Goal: Complete application form: Complete application form

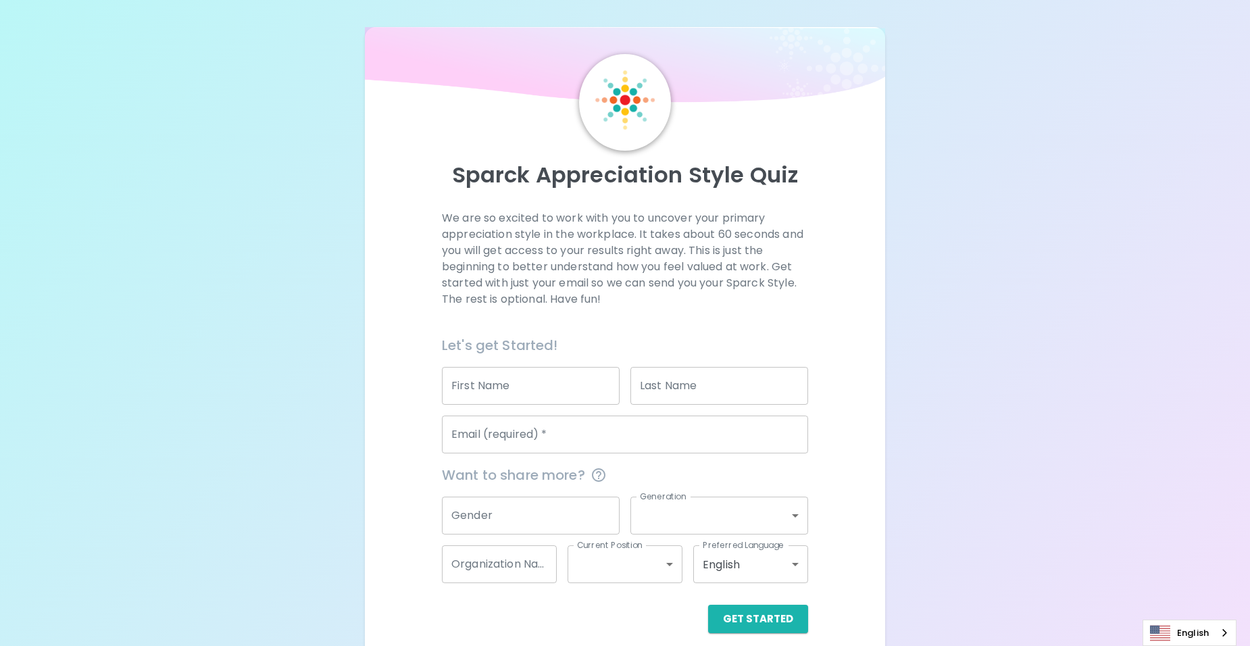
click at [505, 393] on input "First Name" at bounding box center [531, 386] width 178 height 38
type input "Ekasit"
type input "WANOTHAYAROT"
type input "[EMAIL_ADDRESS][DOMAIN_NAME]"
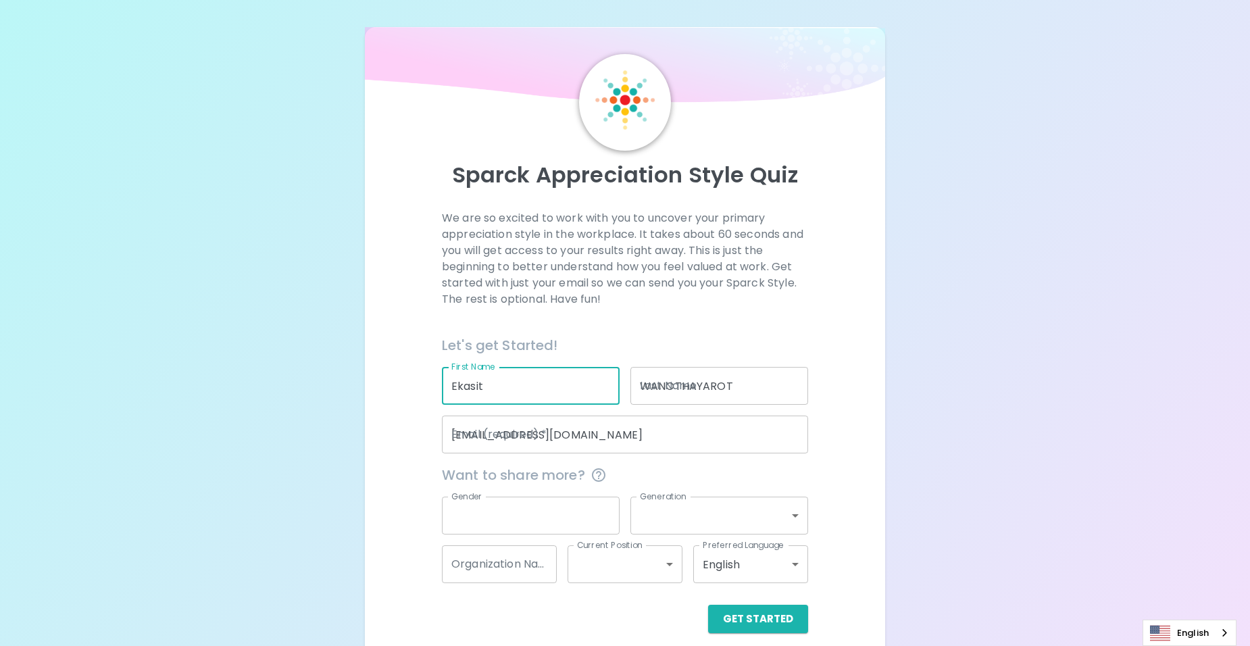
type input "M"
type input "generation_y"
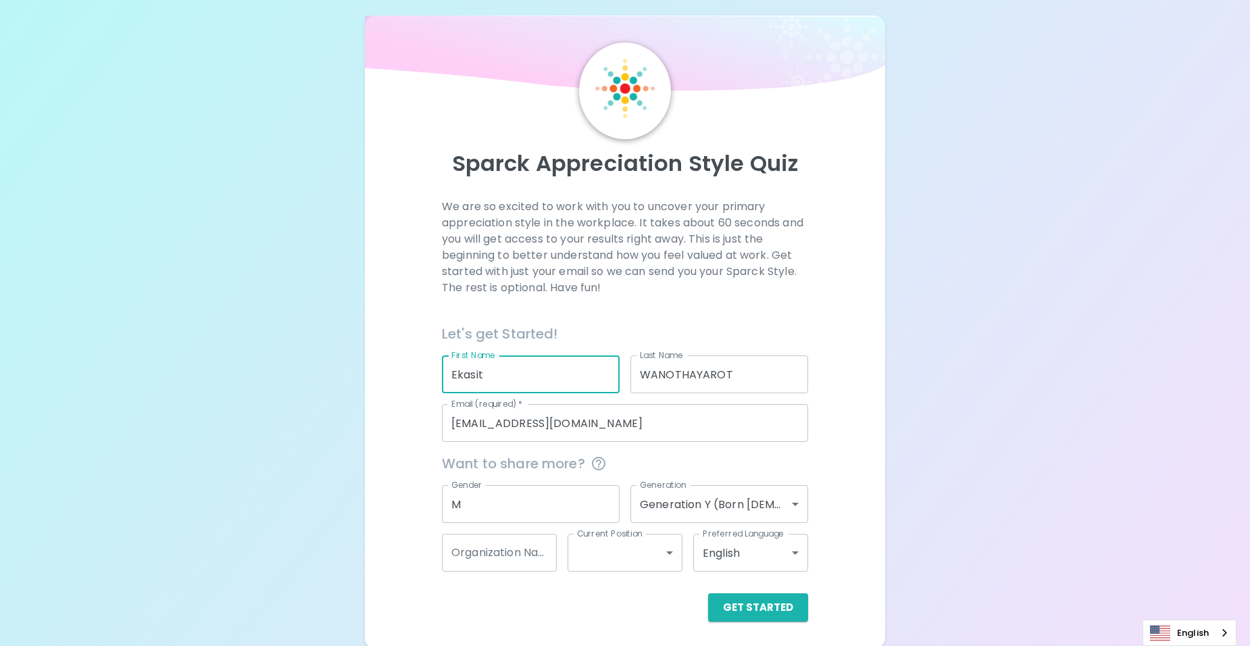
scroll to position [14, 0]
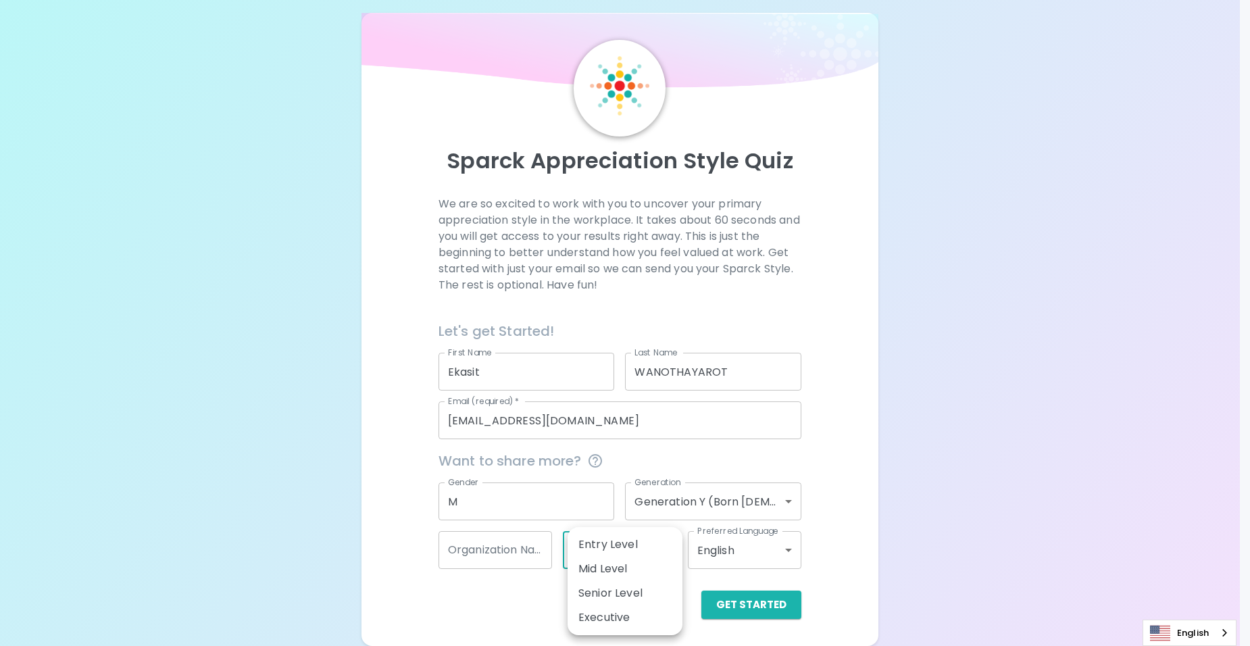
click at [657, 553] on body "Sparck Appreciation Style Quiz We are so excited to work with you to uncover yo…" at bounding box center [625, 316] width 1250 height 660
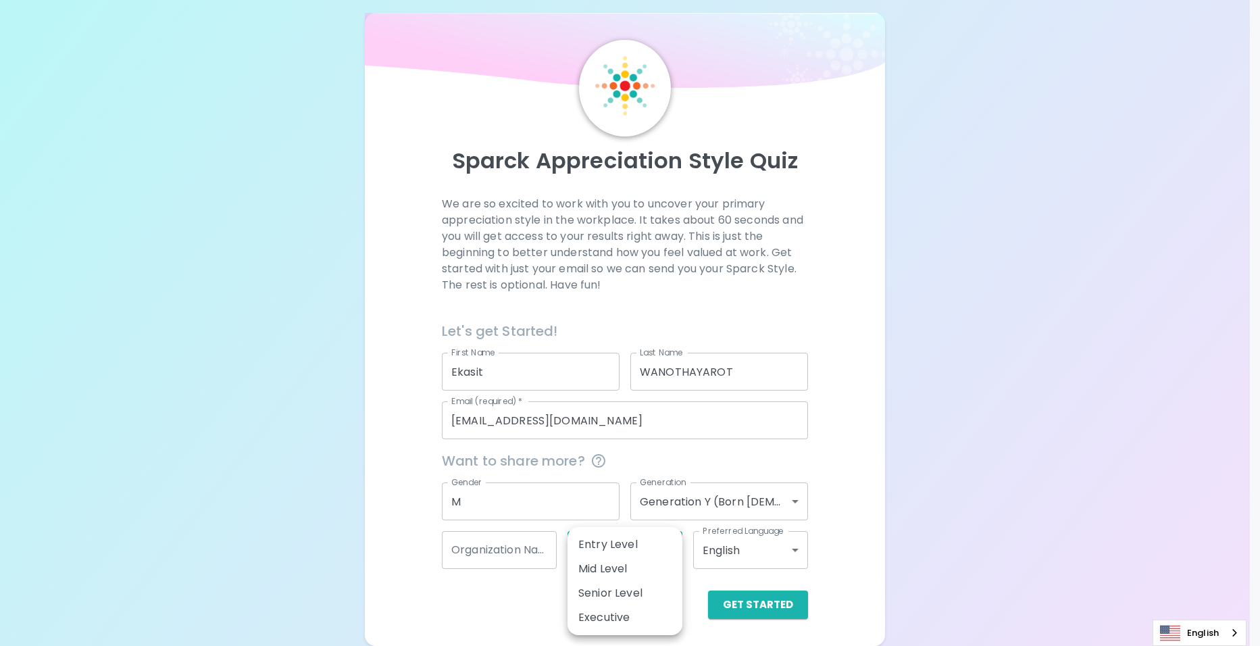
click at [885, 563] on div at bounding box center [630, 323] width 1260 height 646
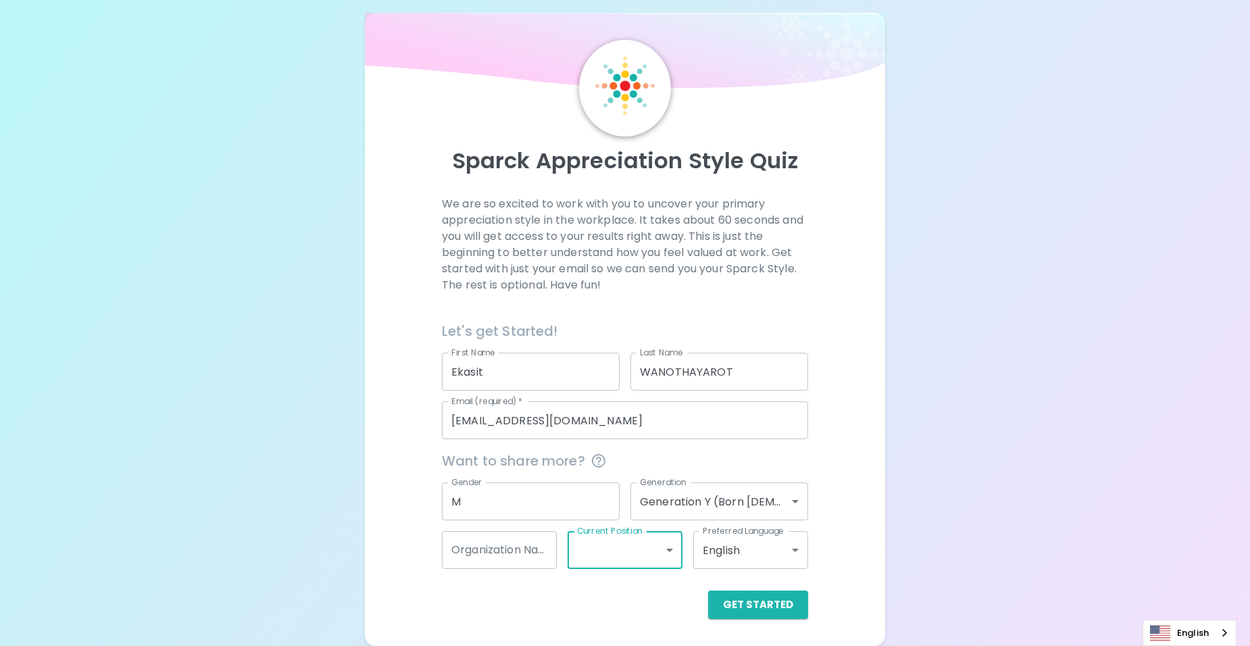
click at [547, 562] on input "Organization Name" at bounding box center [499, 550] width 115 height 38
click at [756, 610] on button "Get Started" at bounding box center [758, 605] width 100 height 28
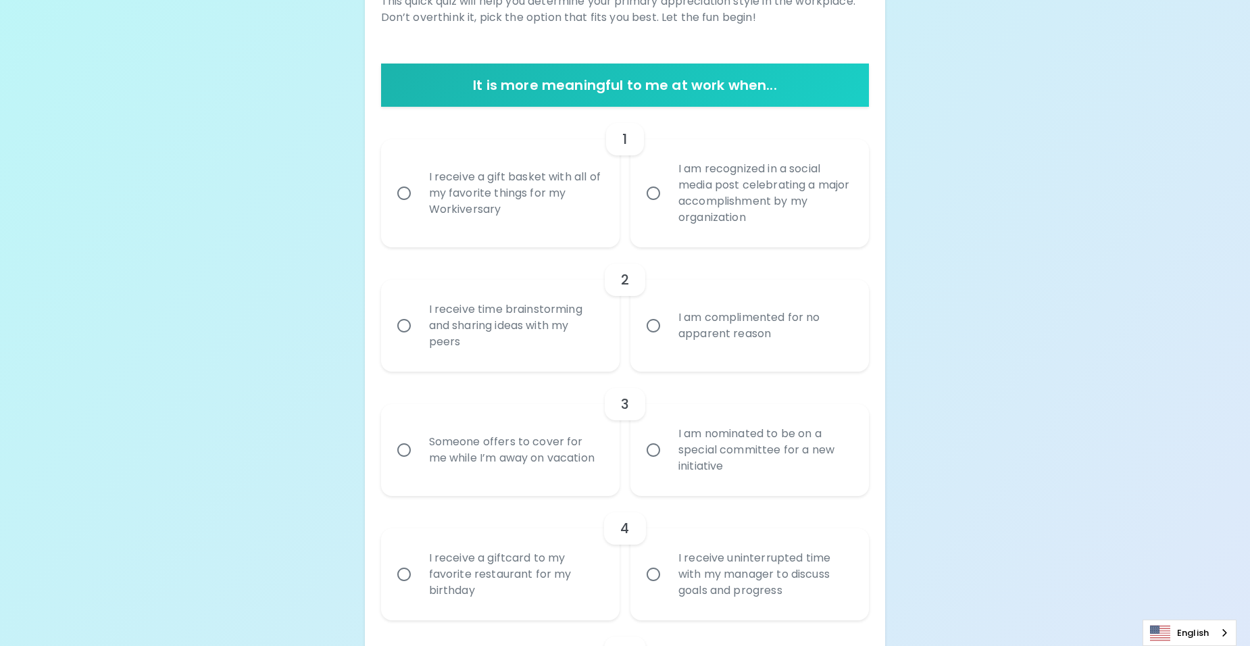
scroll to position [149, 0]
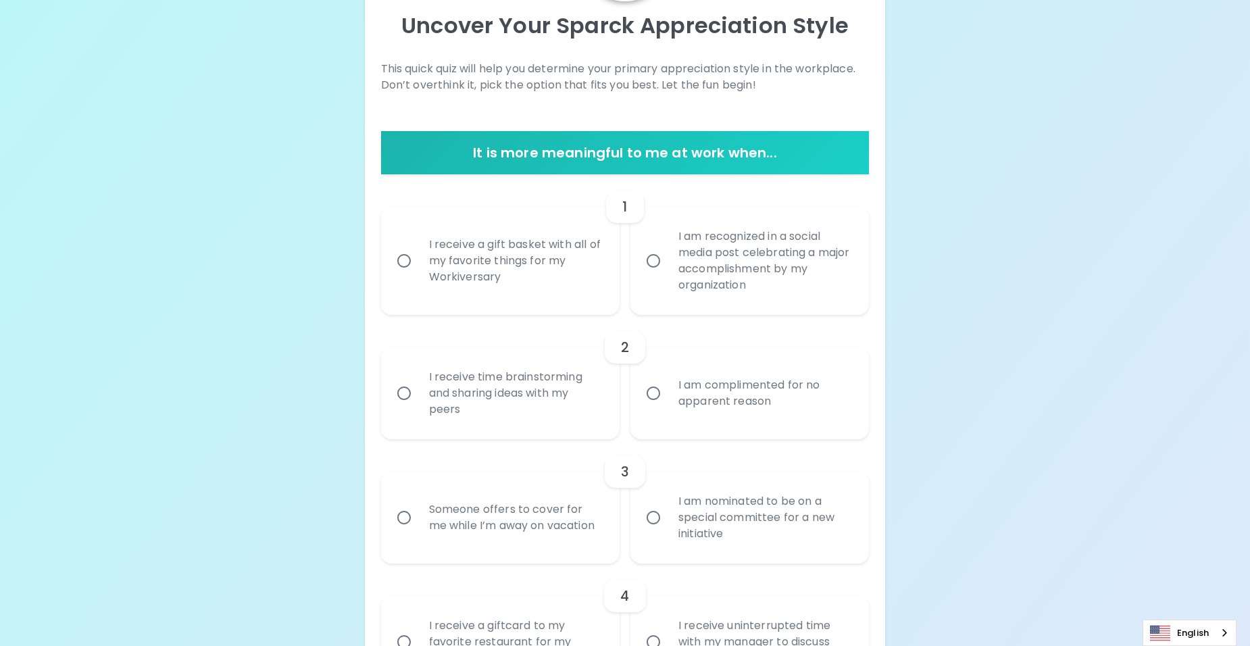
click at [410, 266] on input "I receive a gift basket with all of my favorite things for my Workiversary" at bounding box center [404, 261] width 28 height 28
radio input "true"
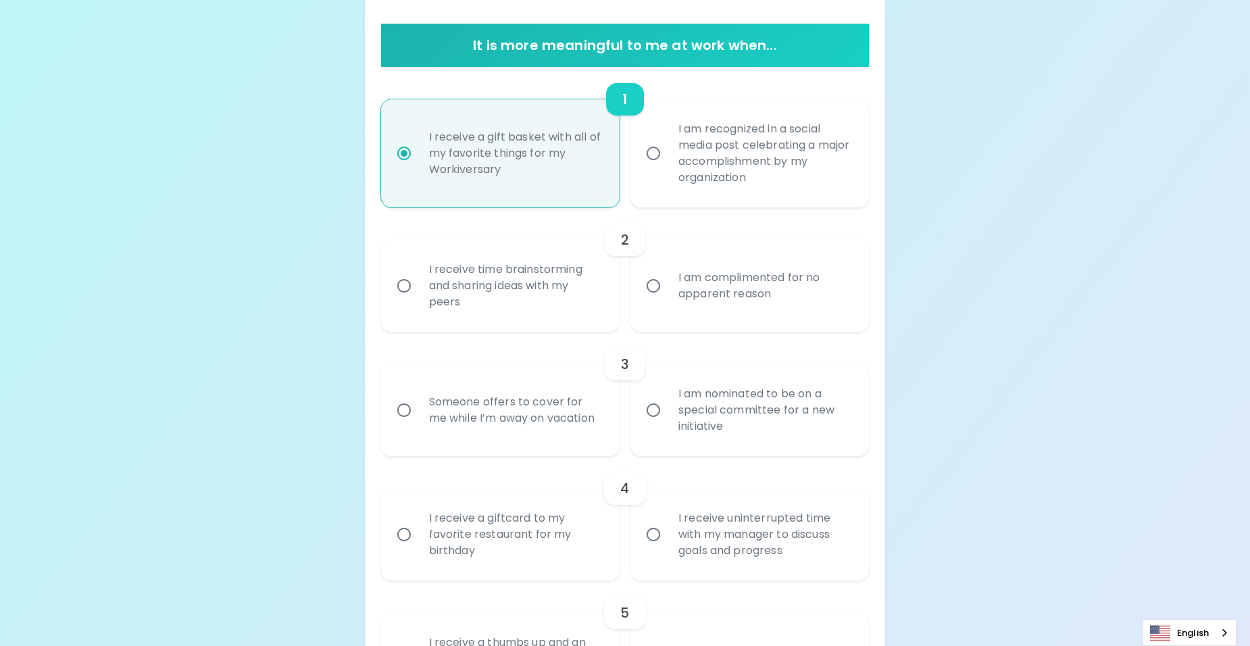
scroll to position [257, 0]
click at [405, 154] on input "I receive a gift basket with all of my favorite things for my Workiversary" at bounding box center [404, 153] width 28 height 28
